Goal: Feedback & Contribution: Leave review/rating

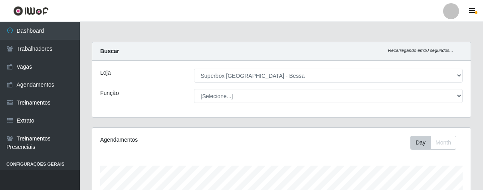
select select "206"
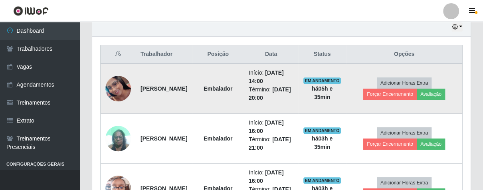
scroll to position [165, 378]
click at [116, 87] on img at bounding box center [118, 89] width 26 height 26
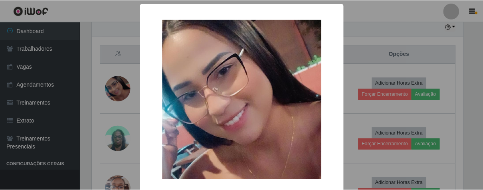
scroll to position [40, 0]
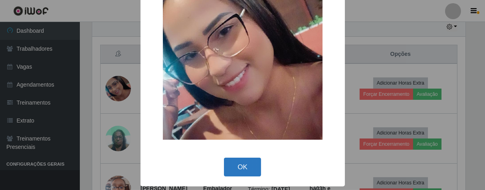
click at [244, 168] on button "OK" at bounding box center [242, 167] width 37 height 19
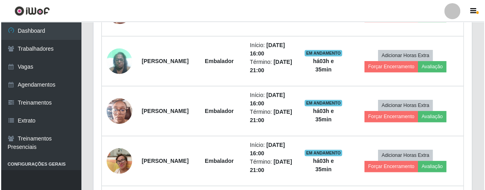
scroll to position [275, 0]
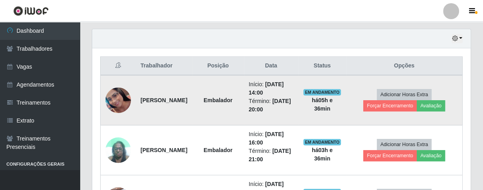
click at [121, 96] on img at bounding box center [118, 100] width 26 height 26
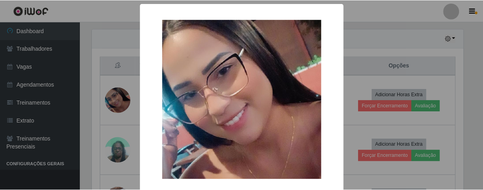
scroll to position [40, 0]
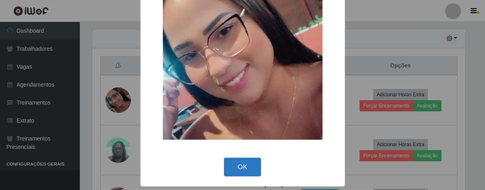
click at [245, 169] on button "OK" at bounding box center [242, 167] width 37 height 19
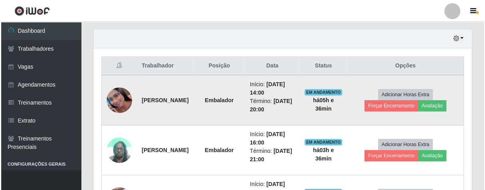
scroll to position [165, 378]
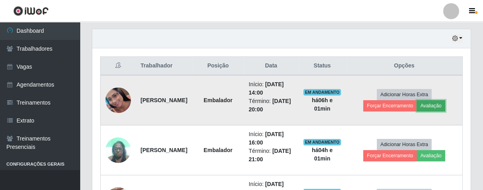
click at [445, 102] on button "Avaliação" at bounding box center [431, 105] width 28 height 11
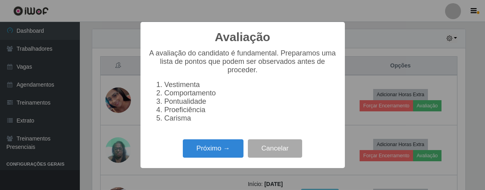
scroll to position [165, 374]
click at [226, 151] on button "Próximo →" at bounding box center [213, 148] width 61 height 19
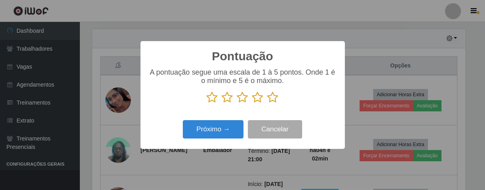
scroll to position [399115, 398907]
click at [273, 101] on icon at bounding box center [273, 97] width 11 height 12
click at [268, 103] on input "radio" at bounding box center [268, 103] width 0 height 0
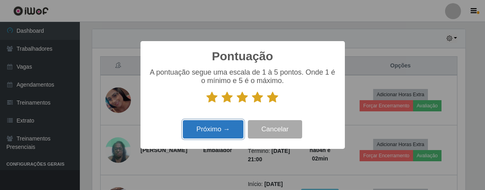
click at [233, 124] on button "Próximo →" at bounding box center [213, 129] width 61 height 19
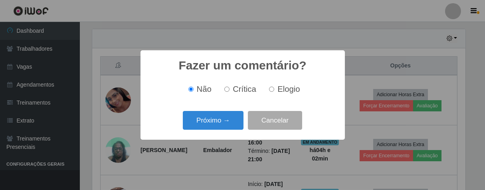
drag, startPoint x: 271, startPoint y: 89, endPoint x: 240, endPoint y: 107, distance: 36.0
click at [271, 89] on input "Elogio" at bounding box center [271, 89] width 5 height 5
radio input "true"
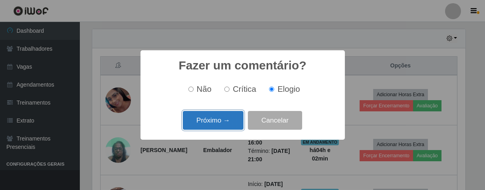
click at [226, 114] on button "Próximo →" at bounding box center [213, 120] width 61 height 19
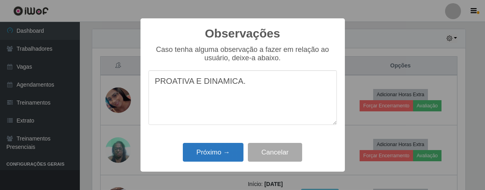
type textarea "PROATIVA E DINAMICA."
click at [213, 152] on button "Próximo →" at bounding box center [213, 152] width 61 height 19
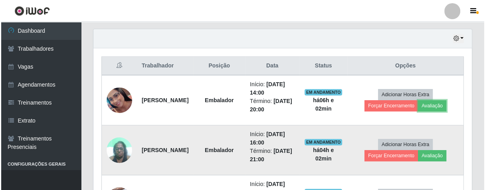
scroll to position [165, 378]
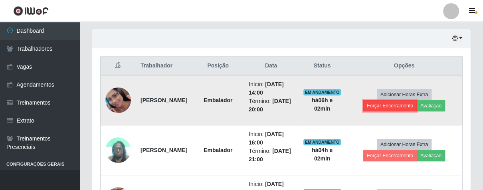
click at [396, 104] on button "Forçar Encerramento" at bounding box center [390, 105] width 54 height 11
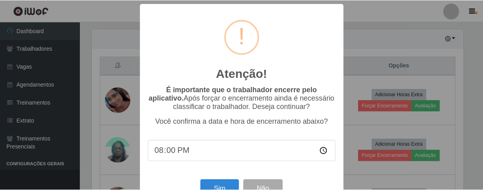
scroll to position [28, 0]
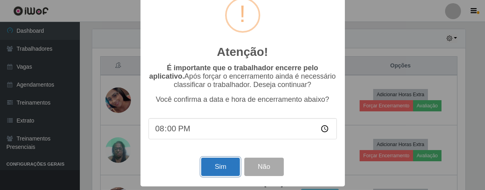
click at [226, 165] on button "Sim" at bounding box center [220, 167] width 39 height 19
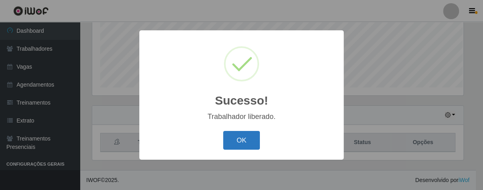
scroll to position [165, 374]
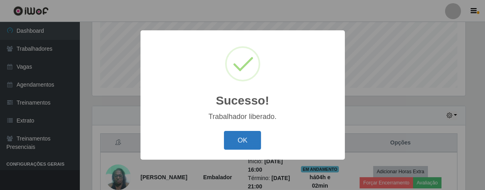
click at [241, 136] on button "OK" at bounding box center [242, 140] width 37 height 19
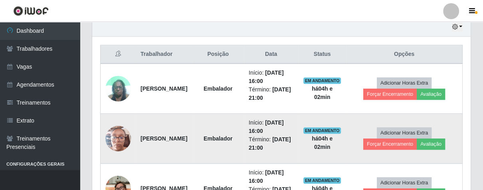
scroll to position [331, 0]
